Goal: Check status: Check status

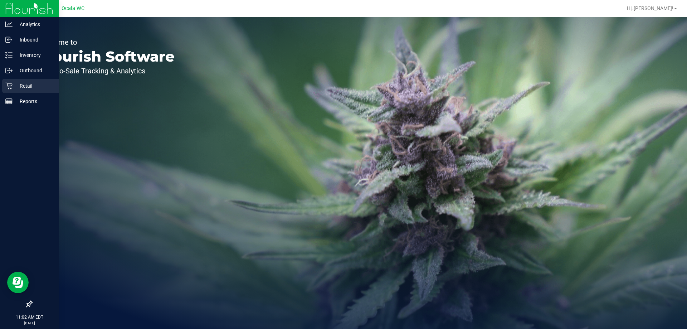
click at [7, 83] on icon at bounding box center [8, 86] width 7 height 7
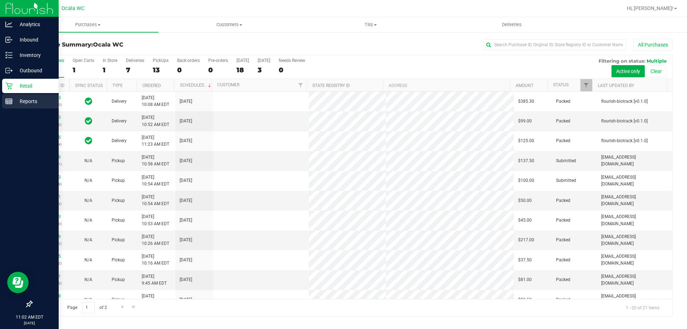
click at [26, 101] on p "Reports" at bounding box center [34, 101] width 43 height 9
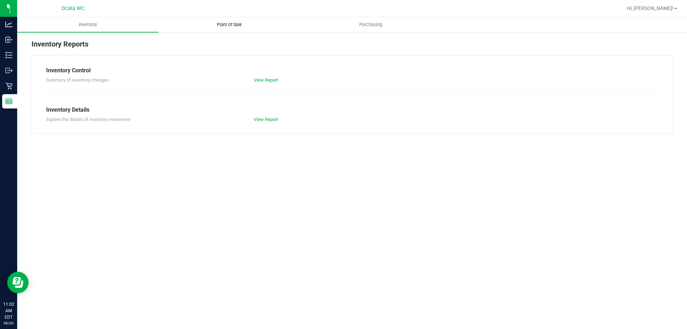
click at [237, 25] on span "Point of Sale" at bounding box center [229, 24] width 44 height 6
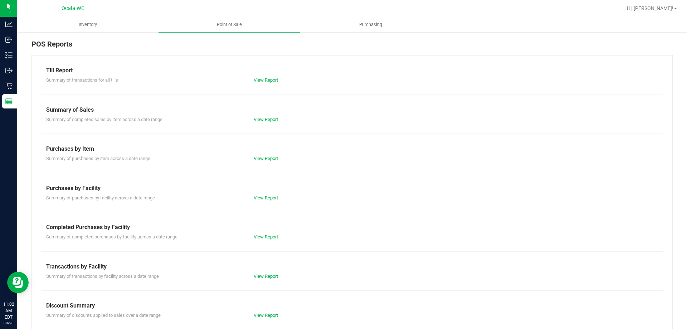
click at [267, 83] on div "View Report" at bounding box center [352, 80] width 208 height 7
click at [267, 82] on link "View Report" at bounding box center [266, 79] width 24 height 5
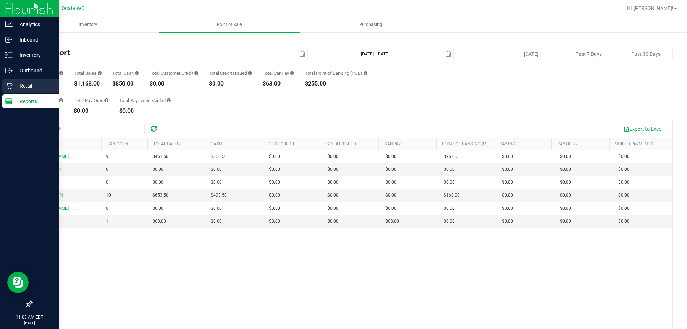
click at [11, 88] on icon at bounding box center [8, 85] width 7 height 7
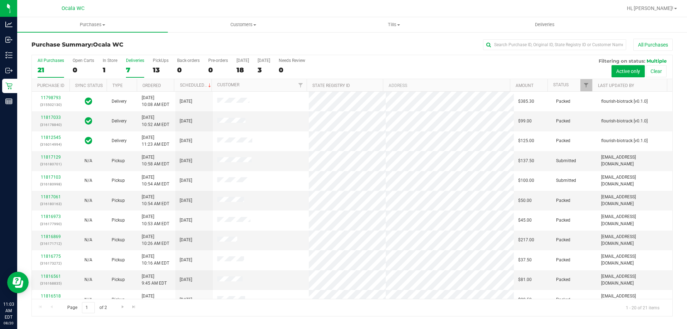
click at [129, 66] on div "7" at bounding box center [135, 70] width 18 height 8
click at [0, 0] on input "Deliveries 7" at bounding box center [0, 0] width 0 height 0
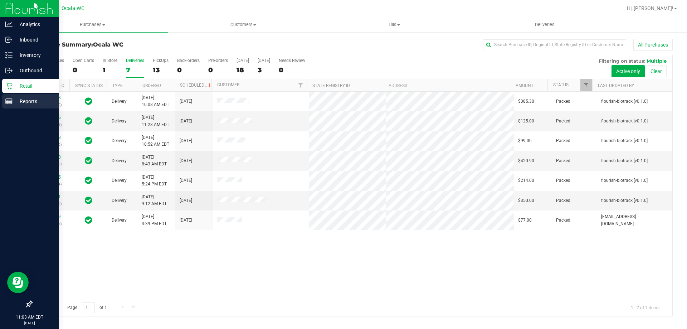
click at [16, 100] on p "Reports" at bounding box center [34, 101] width 43 height 9
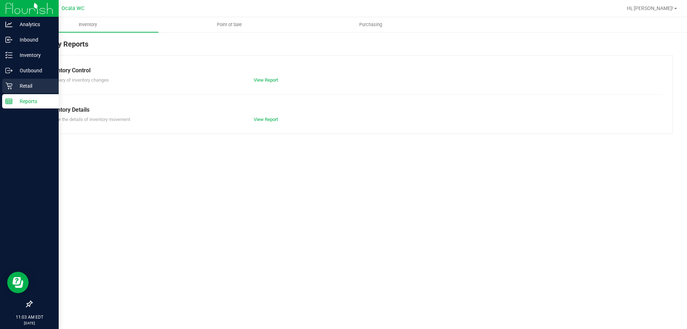
click at [15, 86] on p "Retail" at bounding box center [34, 86] width 43 height 9
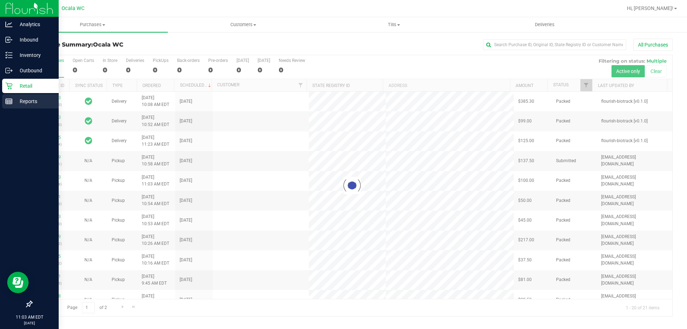
click at [8, 103] on line at bounding box center [9, 103] width 6 height 0
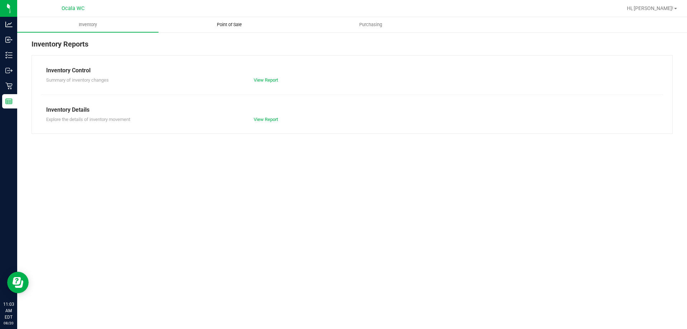
click at [231, 25] on span "Point of Sale" at bounding box center [229, 24] width 44 height 6
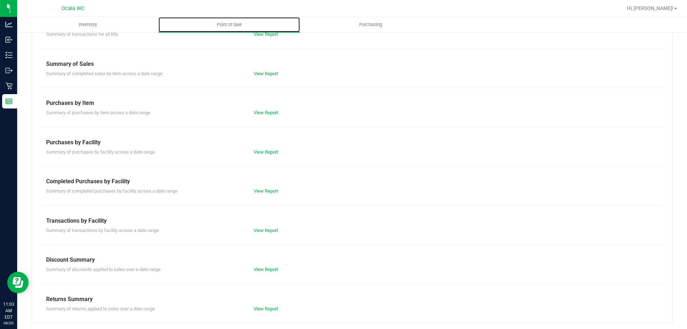
scroll to position [47, 0]
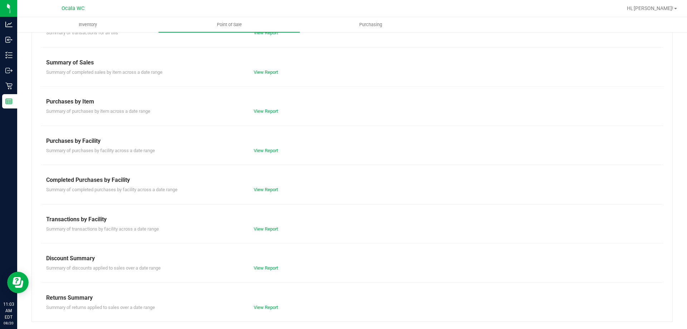
click at [270, 180] on div "Completed Purchases by Facility" at bounding box center [352, 180] width 612 height 9
click at [269, 186] on div "Summary of completed purchases by facility across a date range View Report" at bounding box center [352, 188] width 623 height 9
click at [269, 191] on link "View Report" at bounding box center [266, 189] width 24 height 5
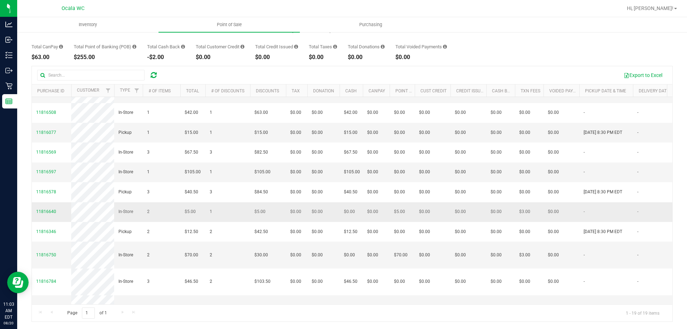
scroll to position [56, 0]
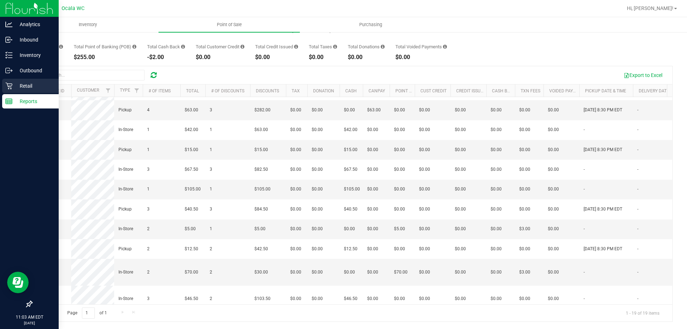
click at [10, 86] on icon at bounding box center [8, 85] width 7 height 7
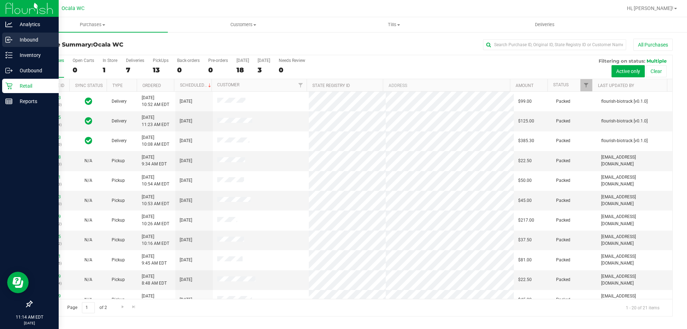
click at [15, 40] on p "Inbound" at bounding box center [34, 39] width 43 height 9
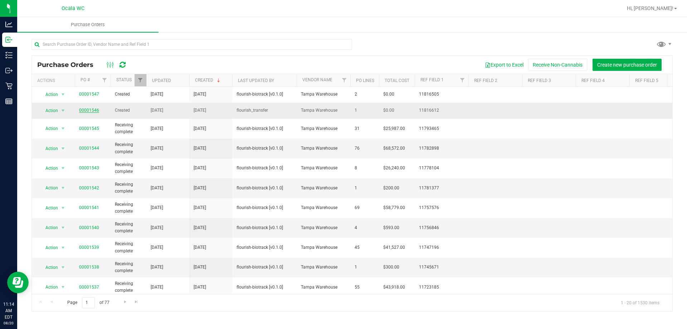
click at [90, 110] on link "00001546" at bounding box center [89, 110] width 20 height 5
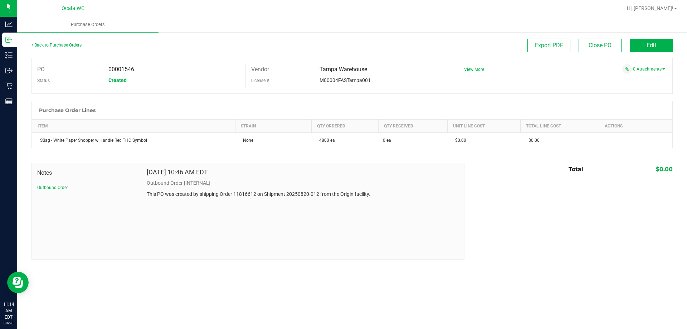
click at [62, 45] on link "Back to Purchase Orders" at bounding box center [57, 45] width 50 height 5
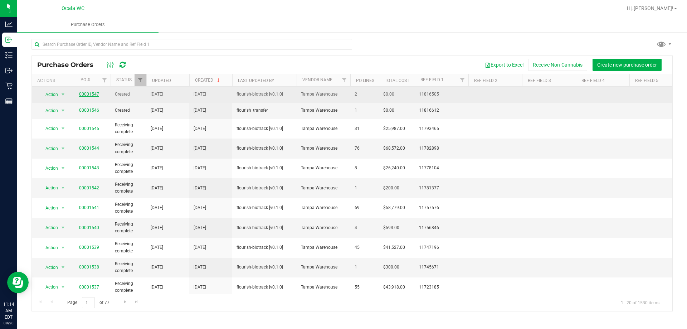
click at [91, 93] on link "00001547" at bounding box center [89, 94] width 20 height 5
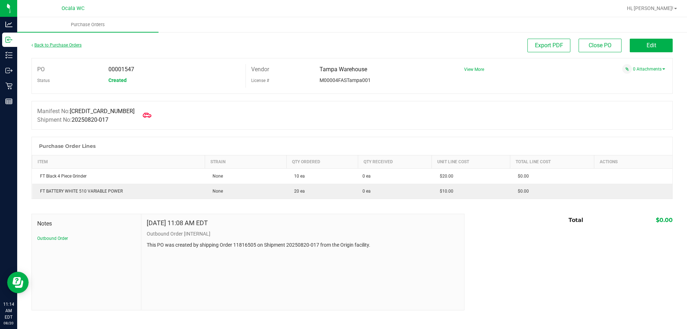
click at [45, 44] on link "Back to Purchase Orders" at bounding box center [57, 45] width 50 height 5
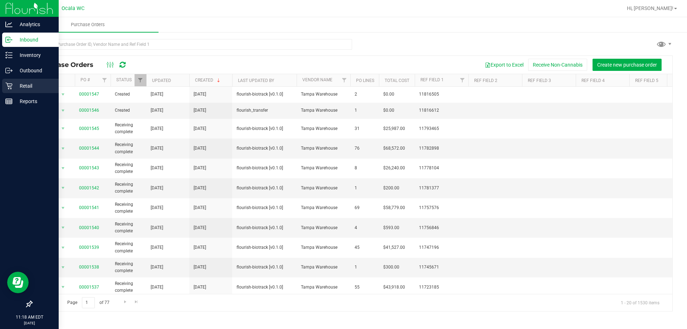
click at [12, 83] on icon at bounding box center [8, 85] width 7 height 7
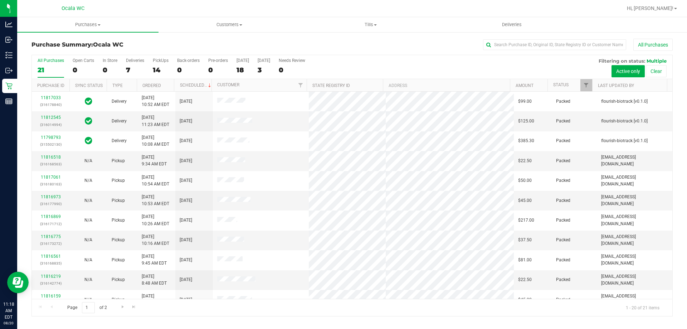
click at [282, 48] on div "All Purchases" at bounding box center [459, 45] width 428 height 12
